Goal: Use online tool/utility: Use online tool/utility

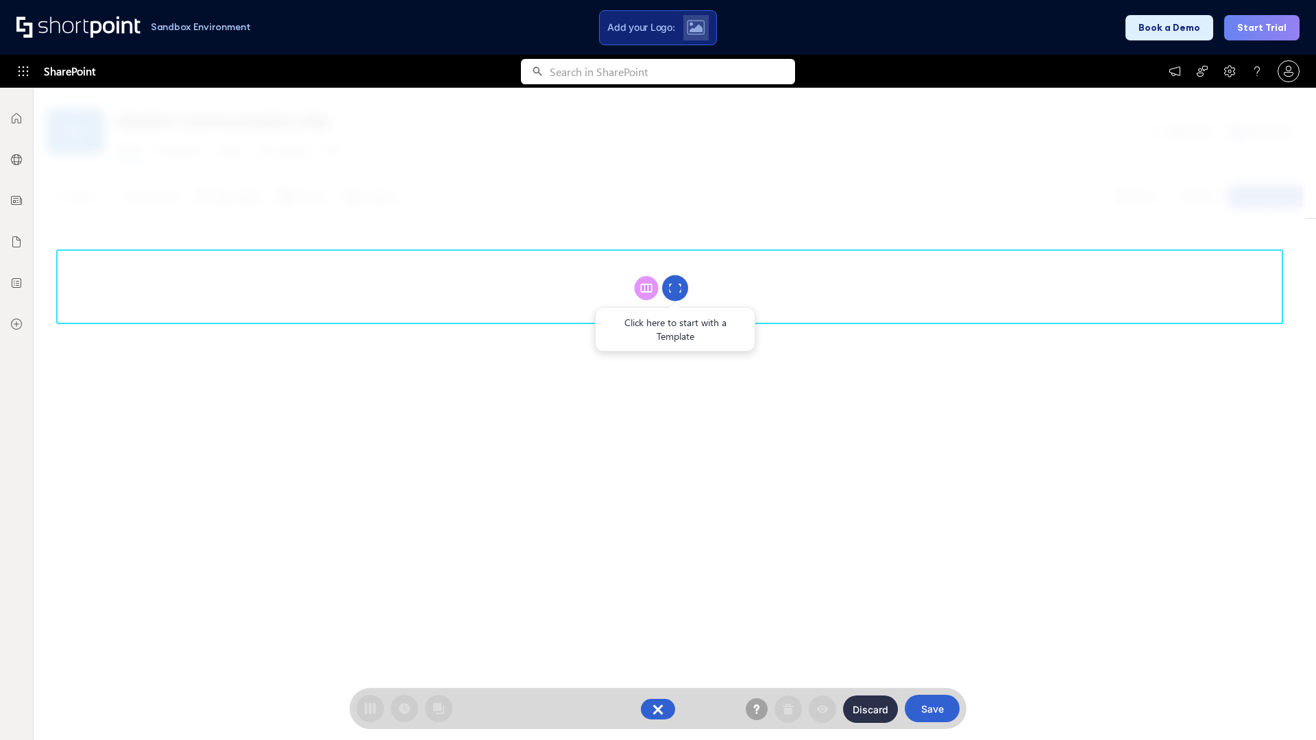
click at [675, 288] on circle at bounding box center [675, 289] width 26 height 26
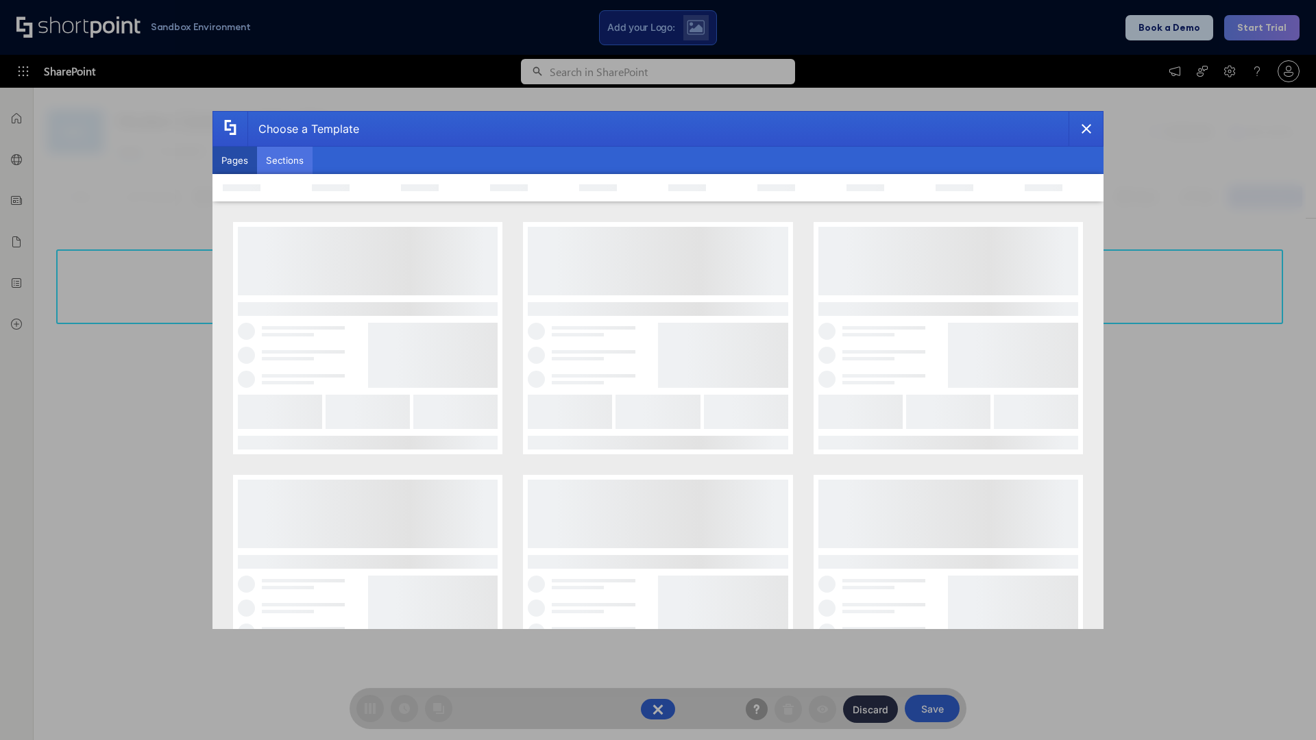
click at [285, 160] on button "Sections" at bounding box center [285, 160] width 56 height 27
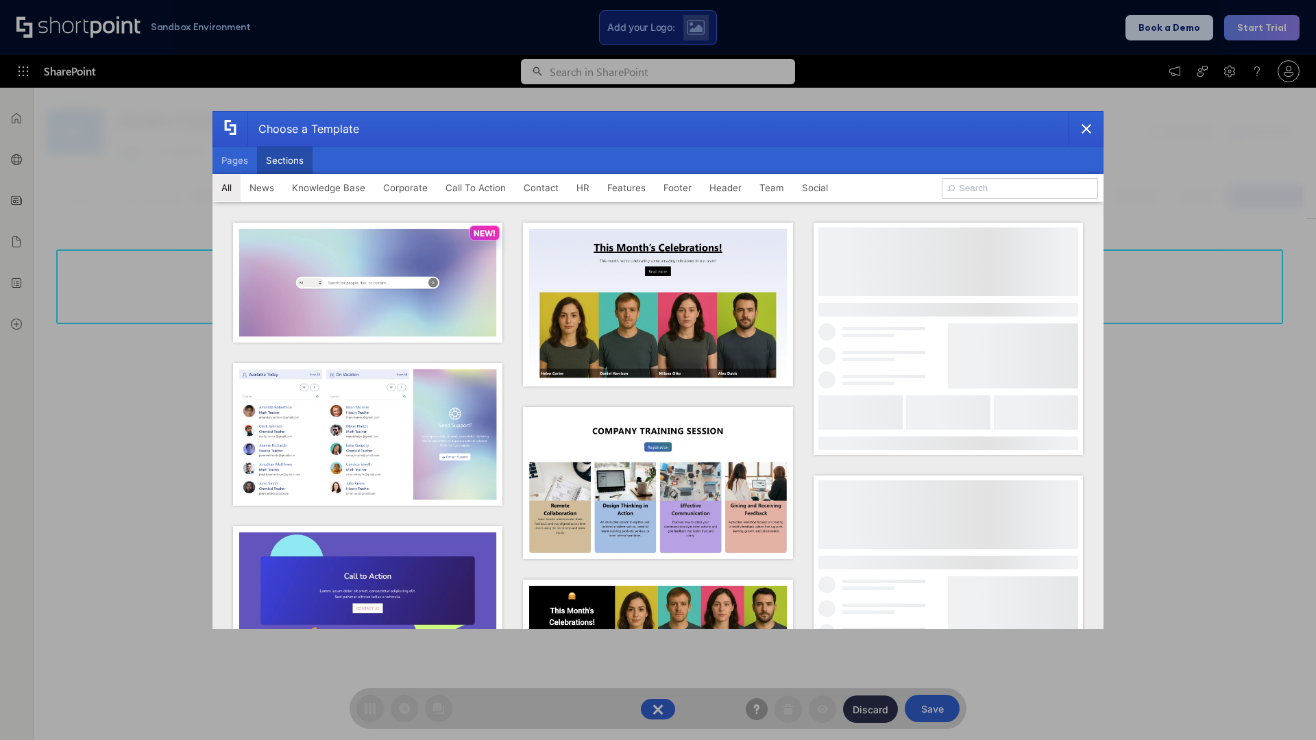
type input "Header 5"
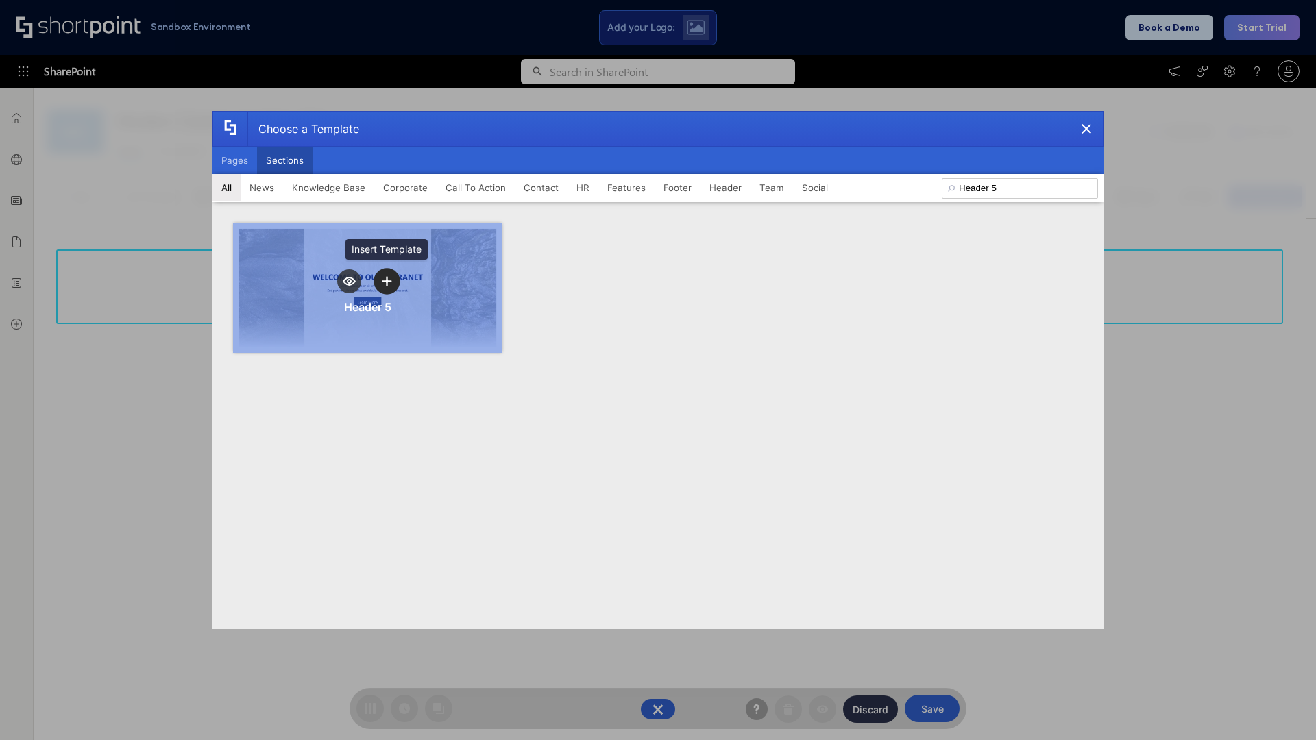
click at [387, 281] on icon "template selector" at bounding box center [387, 281] width 10 height 10
